Goal: Task Accomplishment & Management: Use online tool/utility

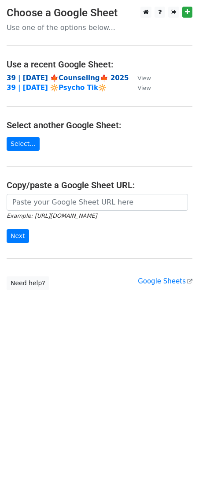
click at [57, 78] on strong "39 | [DATE] 🍁Counseling🍁 2025" at bounding box center [68, 78] width 123 height 8
click at [97, 214] on small "Example: https://docs.google.com/spreadsheets/d/abc/edit" at bounding box center [52, 216] width 90 height 7
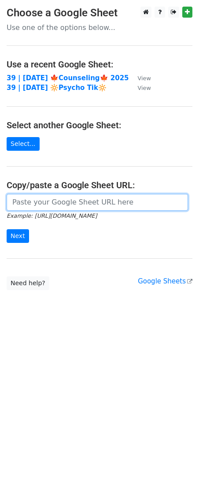
click at [93, 201] on input "url" at bounding box center [98, 202] width 182 height 17
paste input "https://docs.google.com/spreadsheets/d/1PeBSfNQAU0P_v3Mhe6eWBLnXMK9dMe_lYA3n2xJ…"
type input "https://docs.google.com/spreadsheets/d/1PeBSfNQAU0P_v3Mhe6eWBLnXMK9dMe_lYA3n2xJ…"
click at [7, 229] on input "Next" at bounding box center [18, 236] width 22 height 14
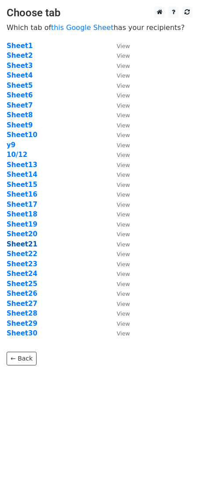
click at [22, 244] on strong "Sheet21" at bounding box center [22, 244] width 31 height 8
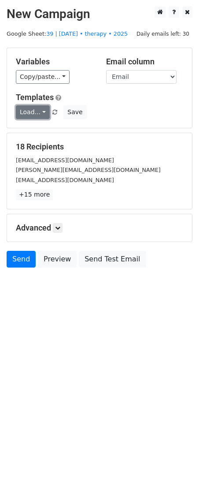
click at [30, 116] on link "Load..." at bounding box center [33, 112] width 34 height 14
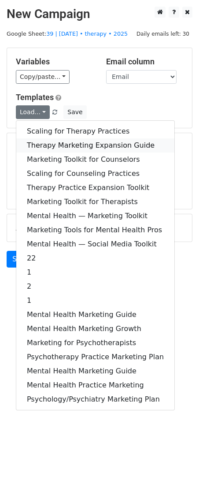
click at [52, 138] on link "Therapy Marketing Expansion Guide" at bounding box center [95, 145] width 158 height 14
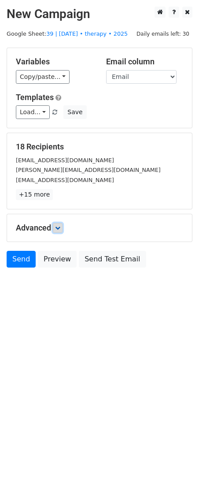
click at [57, 228] on icon at bounding box center [57, 227] width 5 height 5
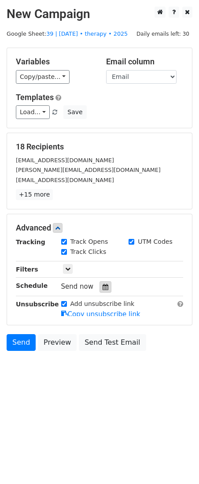
click at [103, 284] on icon at bounding box center [106, 287] width 6 height 6
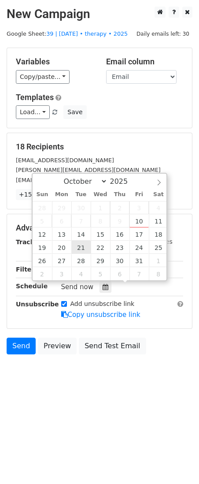
type input "2025-10-21 12:00"
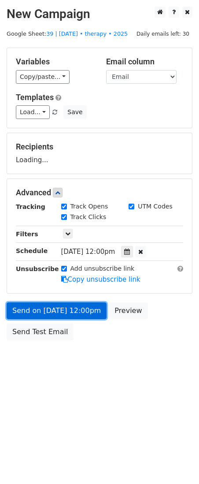
click at [64, 311] on link "Send on Oct 21 at 12:00pm" at bounding box center [57, 310] width 100 height 17
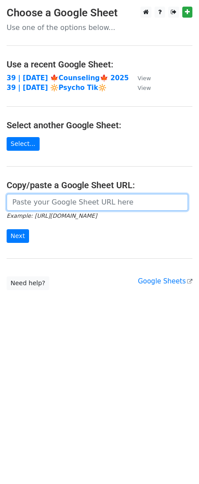
click at [54, 194] on input "url" at bounding box center [98, 202] width 182 height 17
paste input "[URL][DOMAIN_NAME]"
type input "https://docs.google.com/spreadsheets/d/1PeBSfNQAU0P_v3Mhe6eWBLnXMK9dMe_lYA3n2xJ…"
click at [7, 229] on input "Next" at bounding box center [18, 236] width 22 height 14
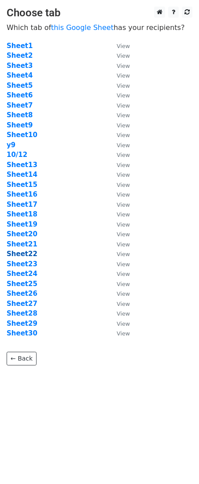
click at [24, 254] on strong "Sheet22" at bounding box center [22, 254] width 31 height 8
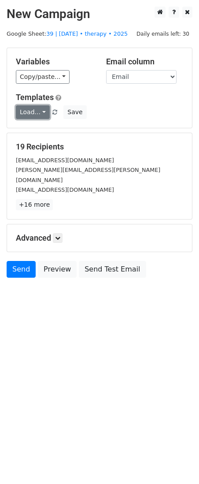
click at [26, 112] on link "Load..." at bounding box center [33, 112] width 34 height 14
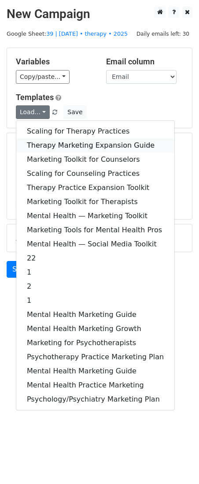
click at [57, 145] on link "Therapy Marketing Expansion Guide" at bounding box center [95, 145] width 158 height 14
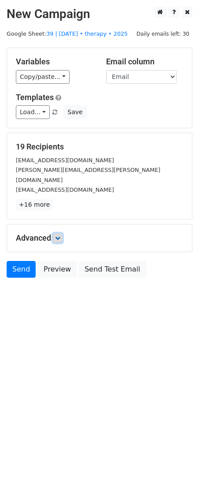
click at [60, 235] on icon at bounding box center [57, 237] width 5 height 5
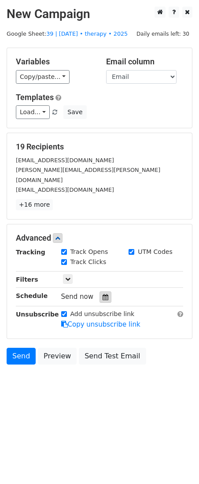
click at [103, 294] on icon at bounding box center [106, 297] width 6 height 6
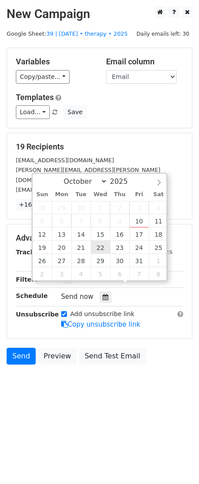
type input "2025-10-22 12:00"
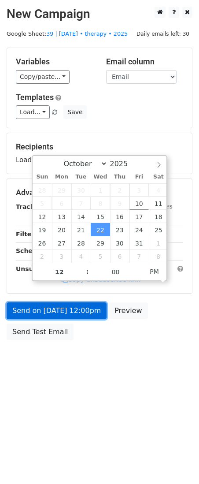
click at [85, 306] on link "Send on Oct 22 at 12:00pm" at bounding box center [57, 310] width 100 height 17
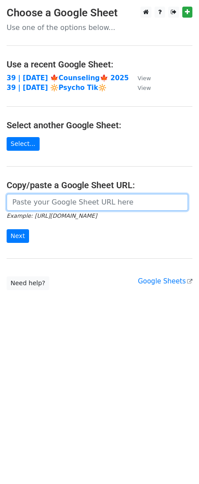
click at [63, 200] on input "url" at bounding box center [98, 202] width 182 height 17
paste input "[URL][DOMAIN_NAME]"
type input "[URL][DOMAIN_NAME]"
click at [7, 229] on input "Next" at bounding box center [18, 236] width 22 height 14
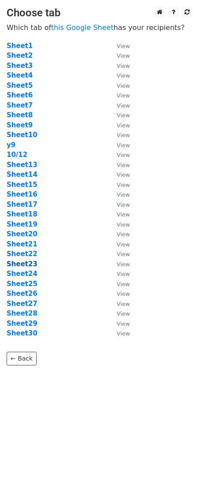
click at [26, 266] on strong "Sheet23" at bounding box center [22, 264] width 31 height 8
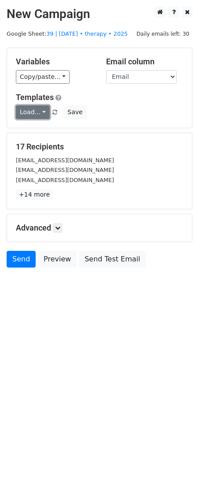
click at [41, 105] on link "Load..." at bounding box center [33, 112] width 34 height 14
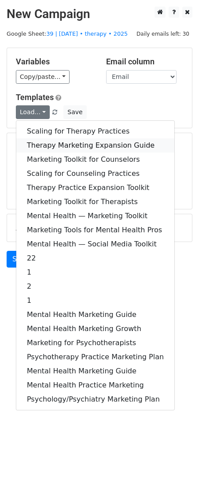
click at [72, 142] on link "Therapy Marketing Expansion Guide" at bounding box center [95, 145] width 158 height 14
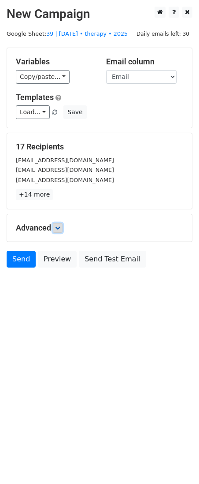
click at [60, 229] on icon at bounding box center [57, 227] width 5 height 5
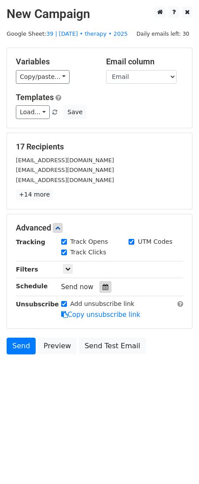
click at [103, 284] on icon at bounding box center [106, 287] width 6 height 6
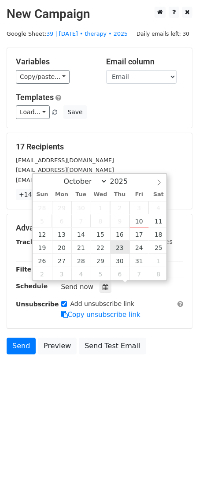
type input "2025-10-23 12:00"
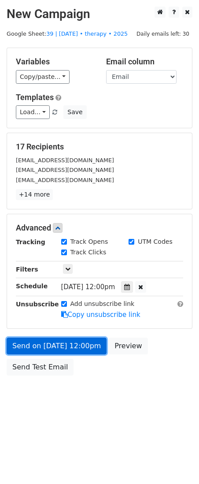
click at [79, 311] on form "Variables Copy/paste... {{Name}} {{Email}} Email column Name Email Templates Lo…" at bounding box center [100, 214] width 186 height 332
click at [37, 352] on link "Send on Oct 23 at 12:00pm" at bounding box center [57, 346] width 100 height 17
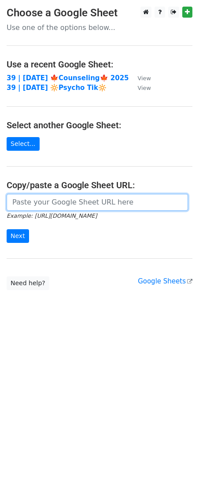
click at [74, 201] on input "url" at bounding box center [98, 202] width 182 height 17
paste input "[URL][DOMAIN_NAME]"
type input "[URL][DOMAIN_NAME]"
click at [7, 229] on input "Next" at bounding box center [18, 236] width 22 height 14
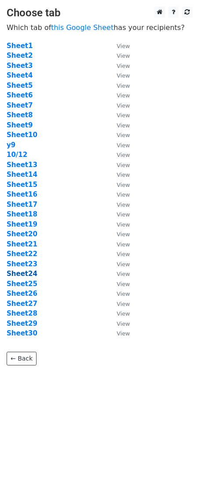
click at [27, 274] on strong "Sheet24" at bounding box center [22, 274] width 31 height 8
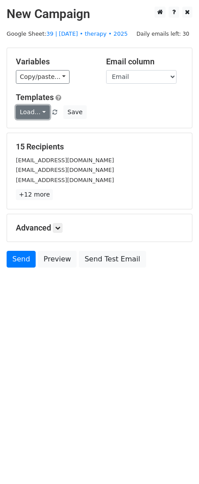
click at [30, 114] on link "Load..." at bounding box center [33, 112] width 34 height 14
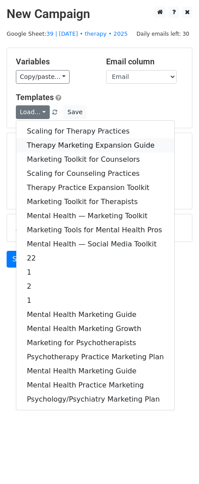
click at [52, 140] on link "Therapy Marketing Expansion Guide" at bounding box center [95, 145] width 158 height 14
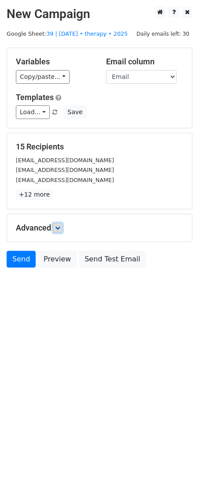
click at [59, 227] on icon at bounding box center [57, 227] width 5 height 5
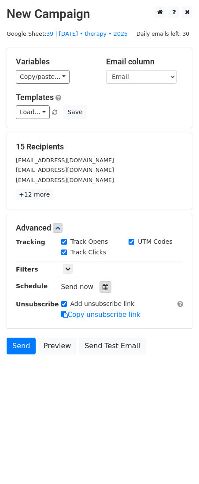
click at [103, 289] on icon at bounding box center [106, 287] width 6 height 6
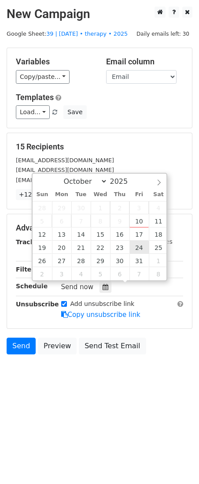
type input "2025-10-24 12:00"
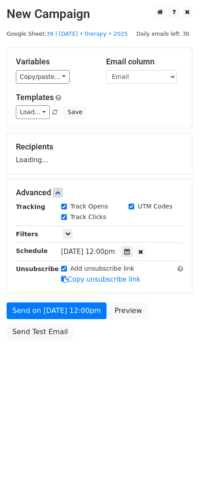
click at [85, 324] on div "Send on Oct 24 at 12:00pm Preview Send Test Email" at bounding box center [99, 323] width 199 height 42
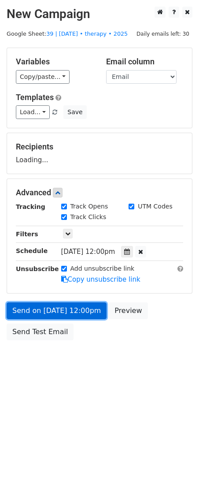
click at [85, 317] on form "Variables Copy/paste... {{Name}} {{Email}} Email column Name Email Templates Lo…" at bounding box center [100, 196] width 186 height 297
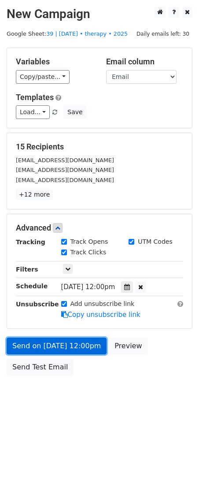
click at [82, 351] on link "Send on Oct 24 at 12:00pm" at bounding box center [57, 346] width 100 height 17
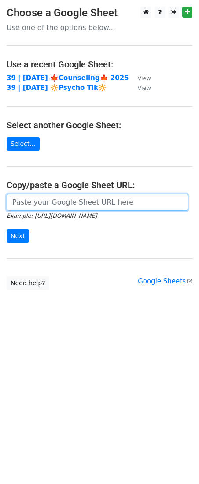
click at [63, 200] on input "url" at bounding box center [98, 202] width 182 height 17
paste input "[URL][DOMAIN_NAME]"
type input "[URL][DOMAIN_NAME]"
click at [7, 229] on input "Next" at bounding box center [18, 236] width 22 height 14
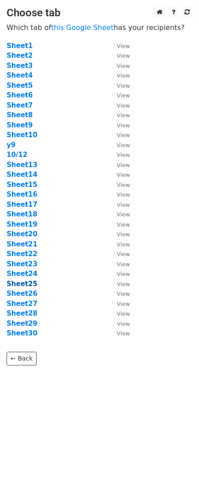
click at [15, 282] on strong "Sheet25" at bounding box center [22, 284] width 31 height 8
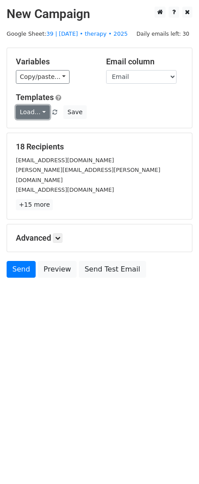
click at [38, 110] on link "Load..." at bounding box center [33, 112] width 34 height 14
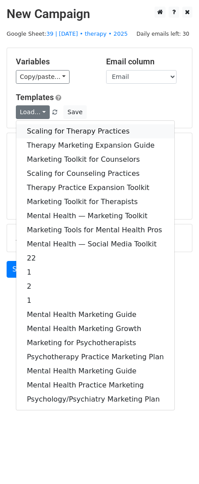
click at [44, 124] on link "Scaling for Therapy Practices" at bounding box center [95, 131] width 158 height 14
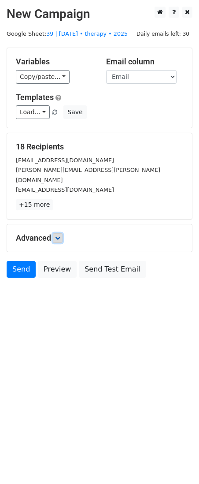
click at [59, 235] on icon at bounding box center [57, 237] width 5 height 5
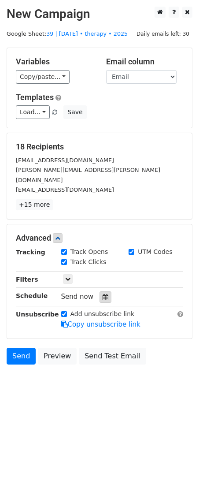
click at [103, 294] on icon at bounding box center [106, 297] width 6 height 6
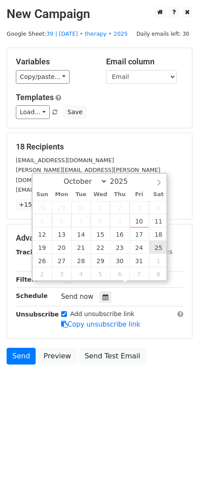
type input "2025-10-25 12:00"
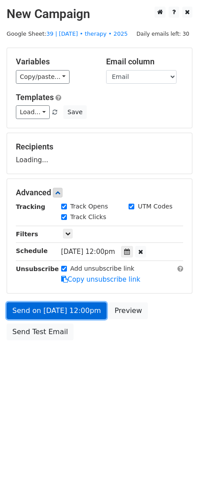
click at [89, 310] on link "Send on Oct 25 at 12:00pm" at bounding box center [57, 310] width 100 height 17
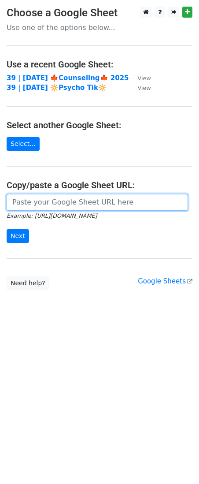
click at [69, 203] on input "url" at bounding box center [98, 202] width 182 height 17
paste input "[URL][DOMAIN_NAME]"
type input "[URL][DOMAIN_NAME]"
click at [7, 229] on input "Next" at bounding box center [18, 236] width 22 height 14
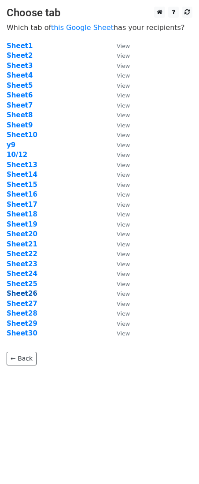
click at [29, 293] on strong "Sheet26" at bounding box center [22, 294] width 31 height 8
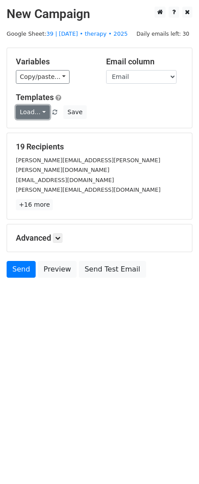
click at [38, 107] on link "Load..." at bounding box center [33, 112] width 34 height 14
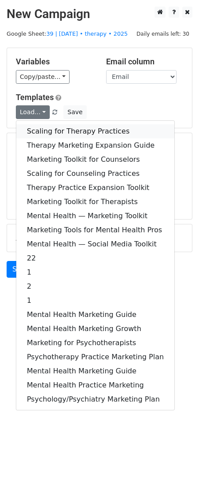
click at [57, 124] on link "Scaling for Therapy Practices" at bounding box center [95, 131] width 158 height 14
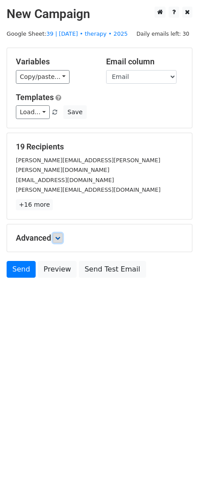
click at [57, 235] on icon at bounding box center [57, 237] width 5 height 5
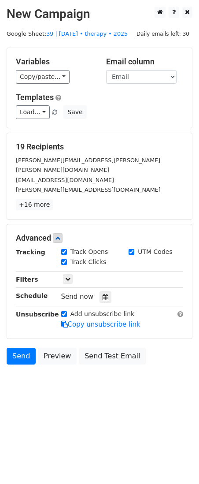
click at [105, 292] on div "Tracking Track Opens UTM Codes Track Clicks Filters Only include spreadsheet ro…" at bounding box center [100, 288] width 168 height 82
click at [105, 291] on div at bounding box center [106, 296] width 12 height 11
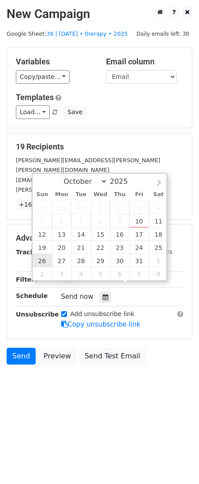
type input "[DATE] 12:00"
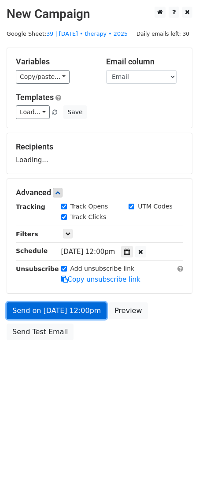
click at [51, 316] on link "Send on [DATE] 12:00pm" at bounding box center [57, 310] width 100 height 17
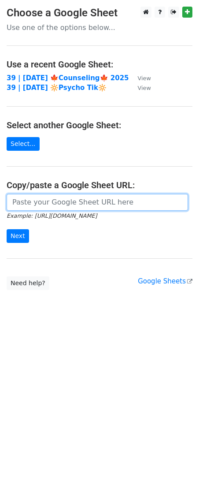
click at [46, 198] on input "url" at bounding box center [98, 202] width 182 height 17
paste input "https://docs.google.com/spreadsheets/d/1PeBSfNQAU0P_v3Mhe6eWBLnXMK9dMe_lYA3n2xJ…"
type input "https://docs.google.com/spreadsheets/d/1PeBSfNQAU0P_v3Mhe6eWBLnXMK9dMe_lYA3n2xJ…"
click at [7, 229] on input "Next" at bounding box center [18, 236] width 22 height 14
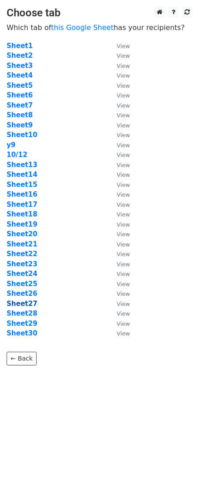
click at [26, 302] on strong "Sheet27" at bounding box center [22, 304] width 31 height 8
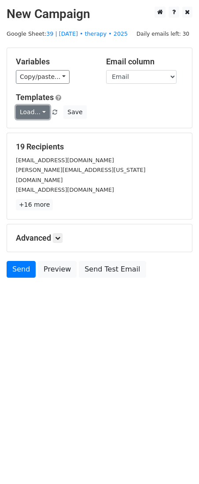
click at [32, 113] on link "Load..." at bounding box center [33, 112] width 34 height 14
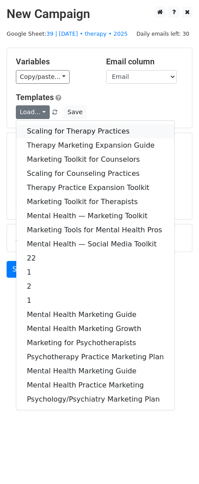
click at [49, 127] on link "Scaling for Therapy Practices" at bounding box center [95, 131] width 158 height 14
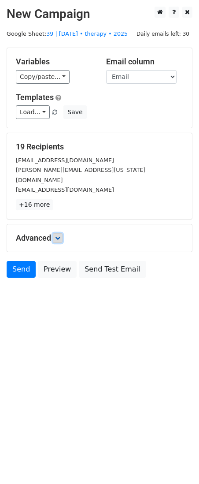
click at [60, 235] on icon at bounding box center [57, 237] width 5 height 5
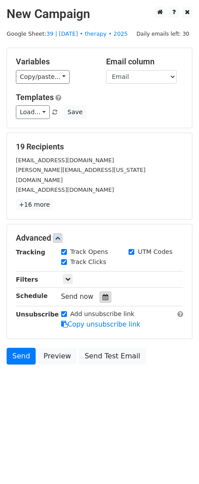
click at [103, 294] on icon at bounding box center [106, 297] width 6 height 6
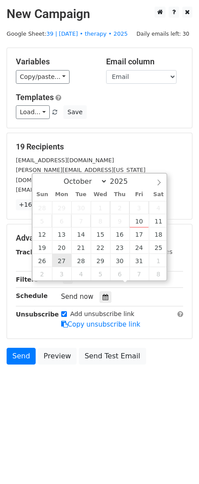
type input "2025-10-27 12:00"
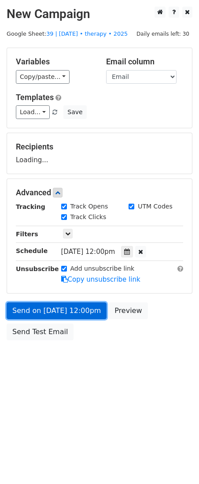
click at [60, 309] on link "Send on Oct 27 at 12:00pm" at bounding box center [57, 310] width 100 height 17
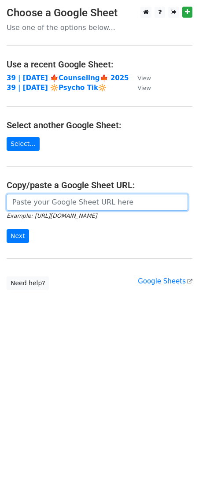
click at [72, 200] on input "url" at bounding box center [98, 202] width 182 height 17
paste input "https://docs.google.com/spreadsheets/d/1PeBSfNQAU0P_v3Mhe6eWBLnXMK9dMe_lYA3n2xJ…"
type input "https://docs.google.com/spreadsheets/d/1PeBSfNQAU0P_v3Mhe6eWBLnXMK9dMe_lYA3n2xJ…"
click at [7, 229] on input "Next" at bounding box center [18, 236] width 22 height 14
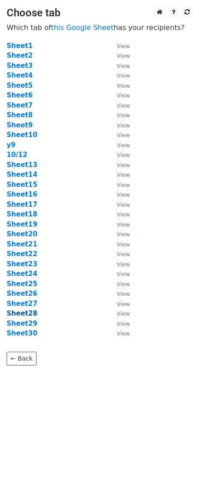
click at [22, 312] on strong "Sheet28" at bounding box center [22, 313] width 31 height 8
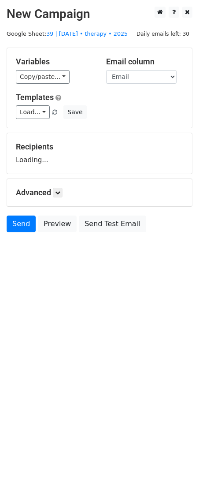
click at [163, 131] on form "Variables Copy/paste... {{Name}} {{Email}} Email column Name Email Templates Lo…" at bounding box center [100, 142] width 186 height 189
